Goal: Task Accomplishment & Management: Use online tool/utility

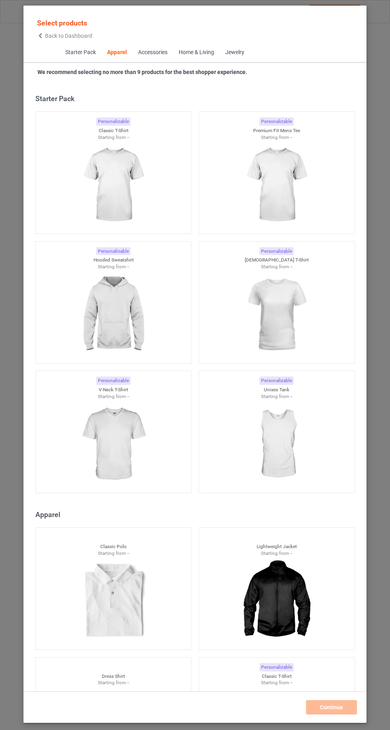
scroll to position [426, 0]
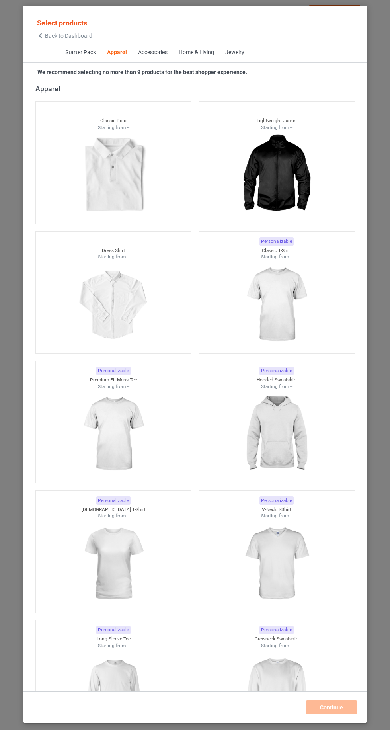
click at [40, 35] on icon at bounding box center [40, 36] width 7 height 6
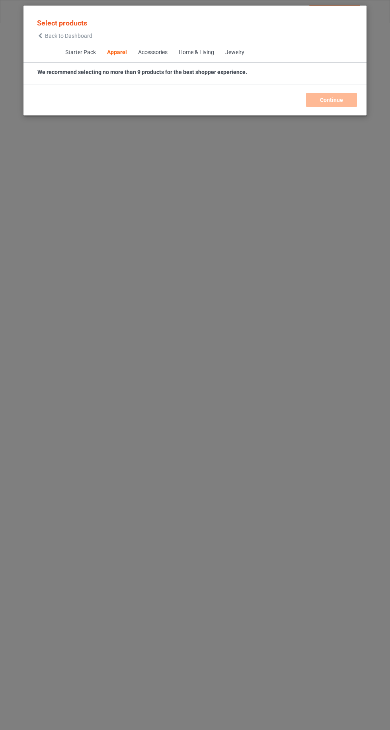
click at [39, 35] on icon at bounding box center [40, 36] width 7 height 6
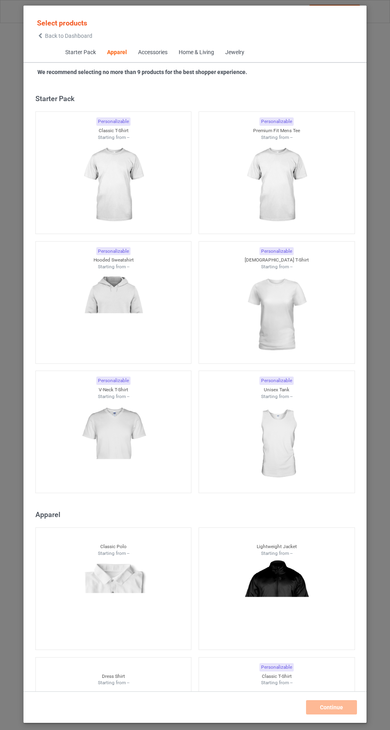
scroll to position [426, 0]
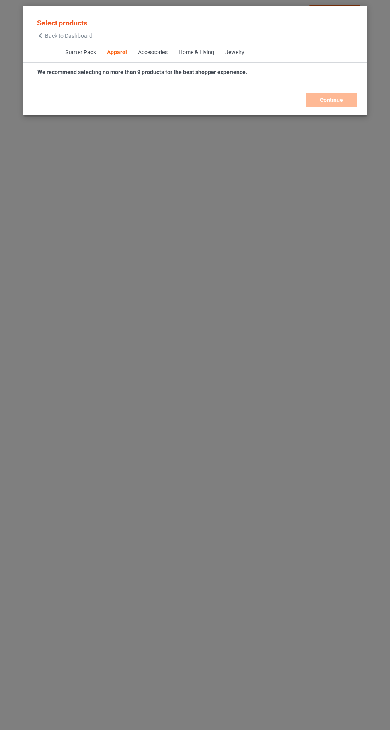
click at [39, 36] on icon at bounding box center [40, 36] width 7 height 6
click at [40, 35] on icon at bounding box center [40, 36] width 7 height 6
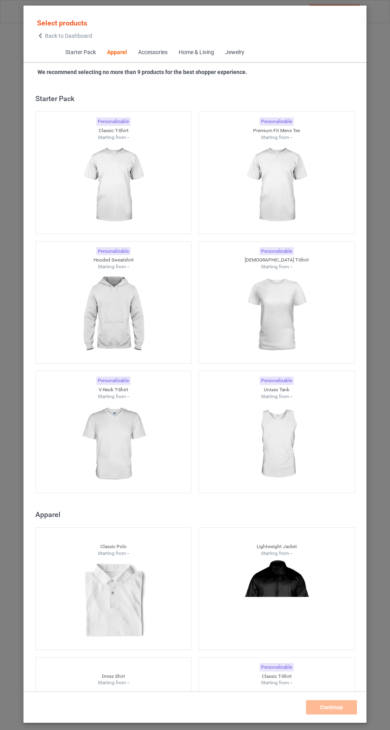
scroll to position [426, 0]
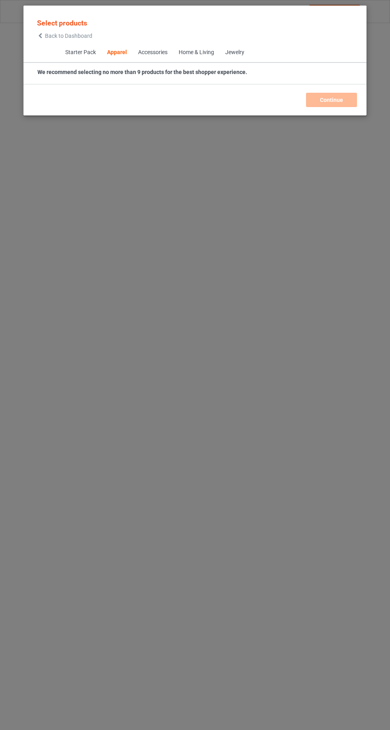
click at [40, 35] on icon at bounding box center [40, 36] width 7 height 6
click at [37, 54] on div "Starter Pack Apparel Accessories Home & Living Jewelry" at bounding box center [194, 53] width 343 height 20
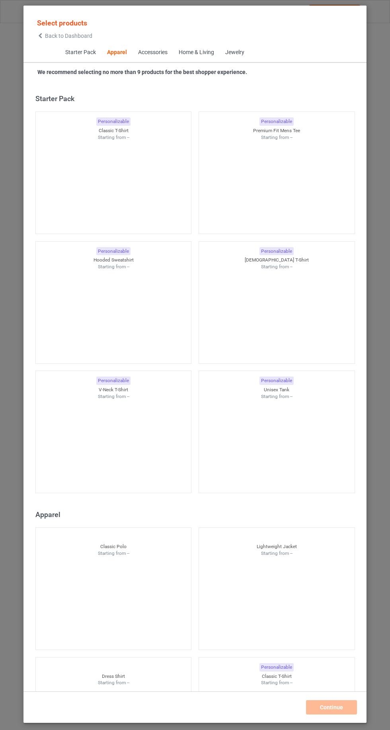
scroll to position [426, 0]
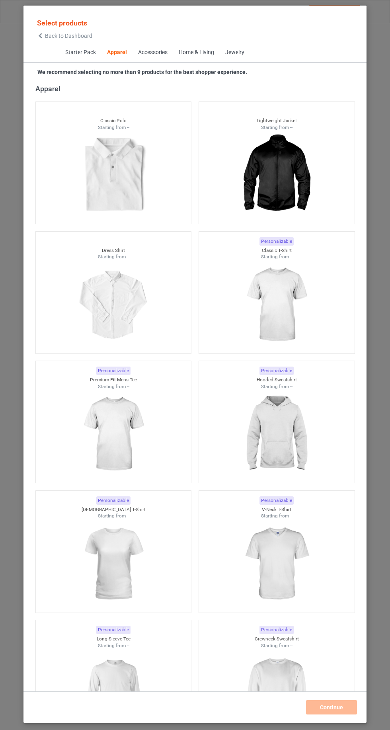
click at [40, 35] on icon at bounding box center [40, 36] width 7 height 6
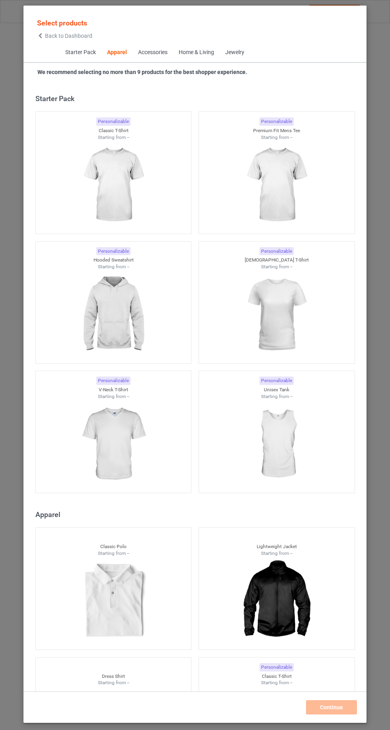
click at [42, 33] on icon at bounding box center [40, 36] width 7 height 6
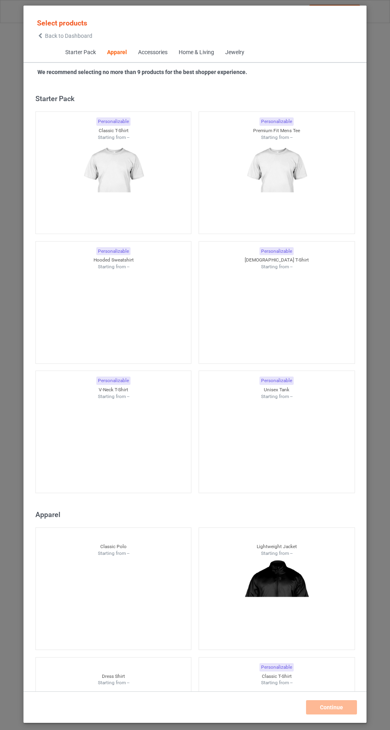
scroll to position [426, 0]
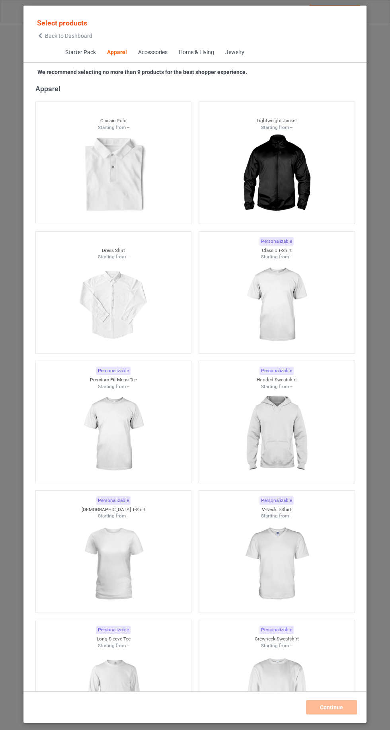
click at [40, 37] on icon at bounding box center [40, 36] width 7 height 6
